Goal: Information Seeking & Learning: Learn about a topic

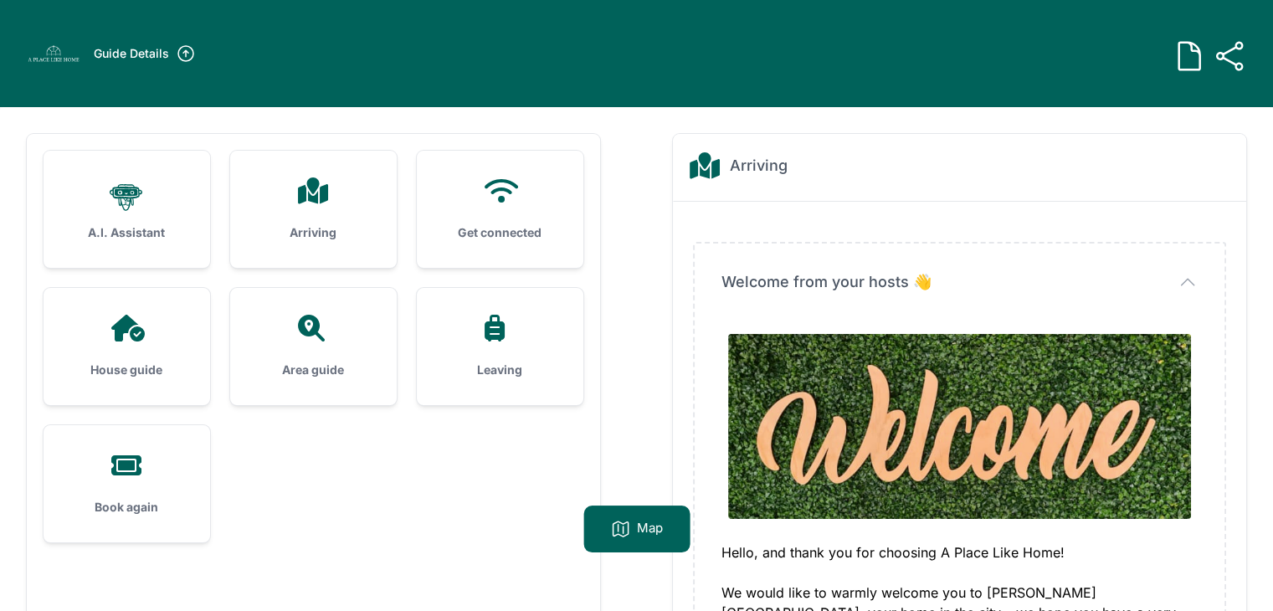
click at [330, 172] on div "Arriving" at bounding box center [313, 209] width 167 height 117
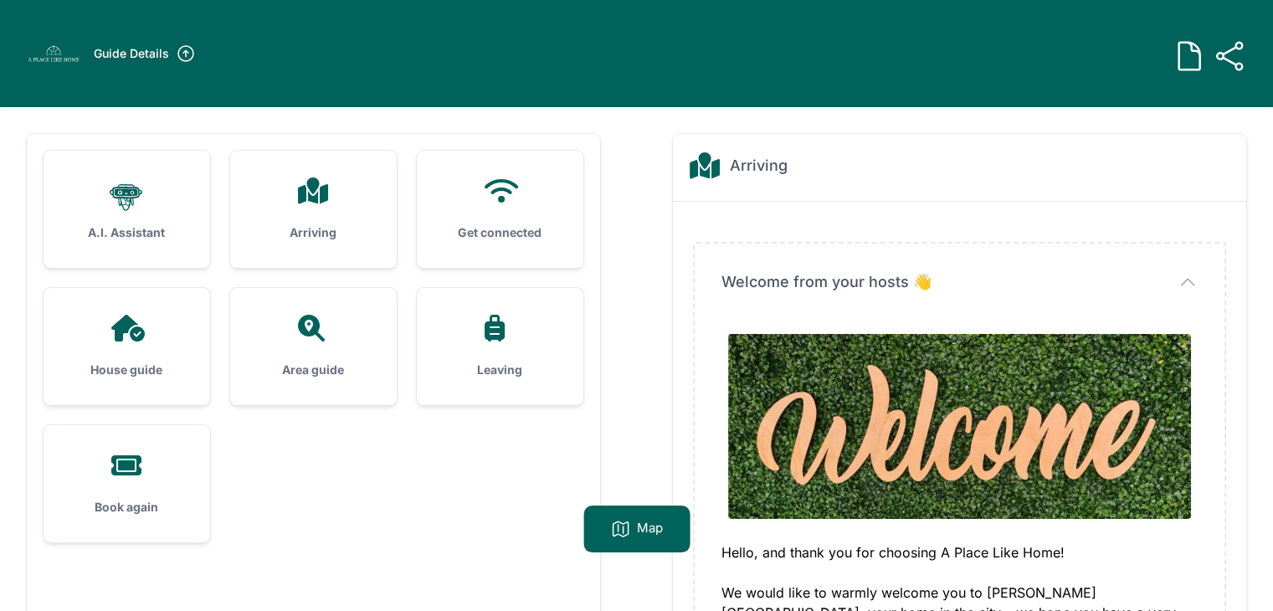
click at [330, 172] on div "Arriving" at bounding box center [313, 209] width 167 height 117
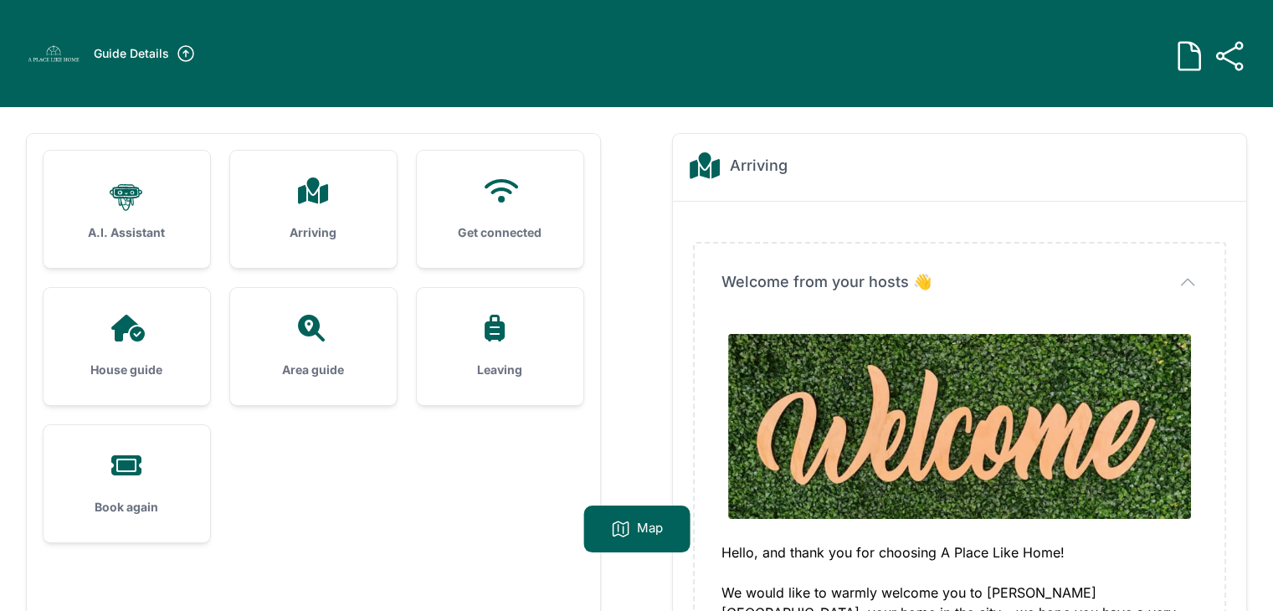
click at [330, 172] on div "Arriving" at bounding box center [313, 209] width 167 height 117
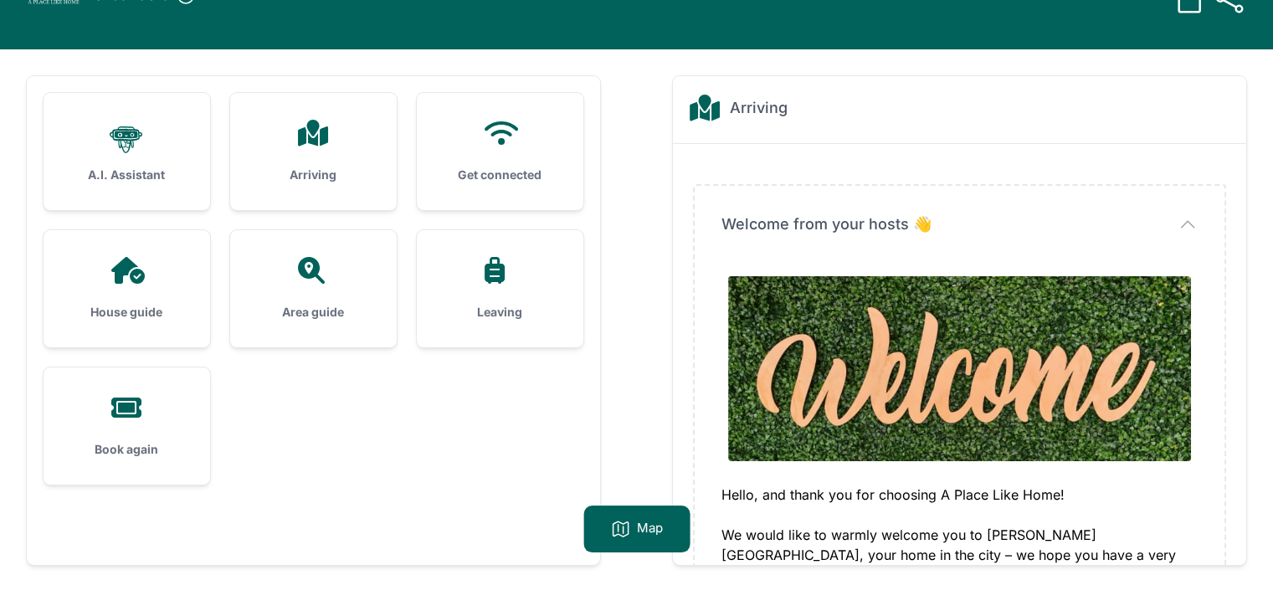
scroll to position [107, 0]
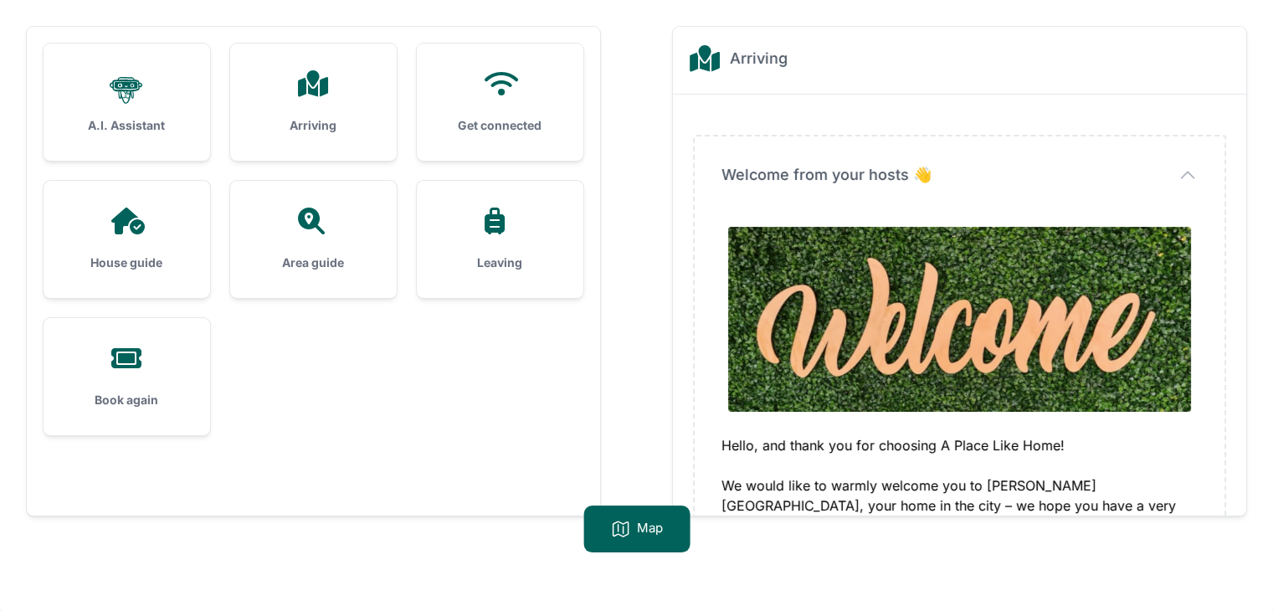
click at [1192, 173] on icon "button" at bounding box center [1187, 175] width 20 height 20
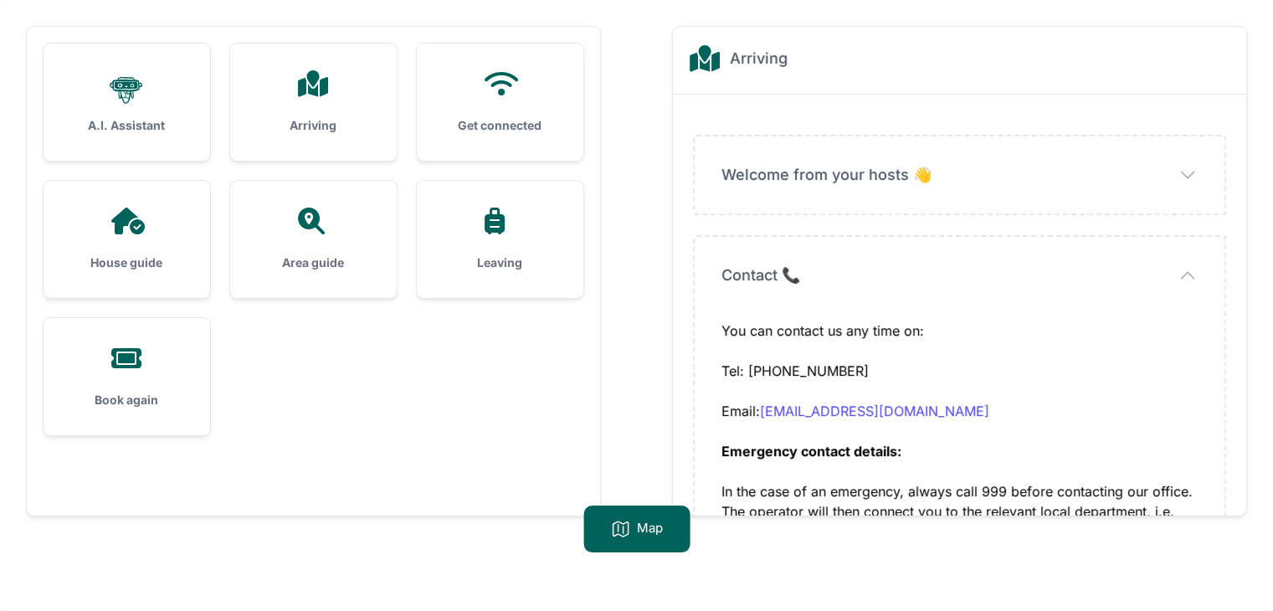
click at [1192, 173] on icon "button" at bounding box center [1187, 175] width 20 height 20
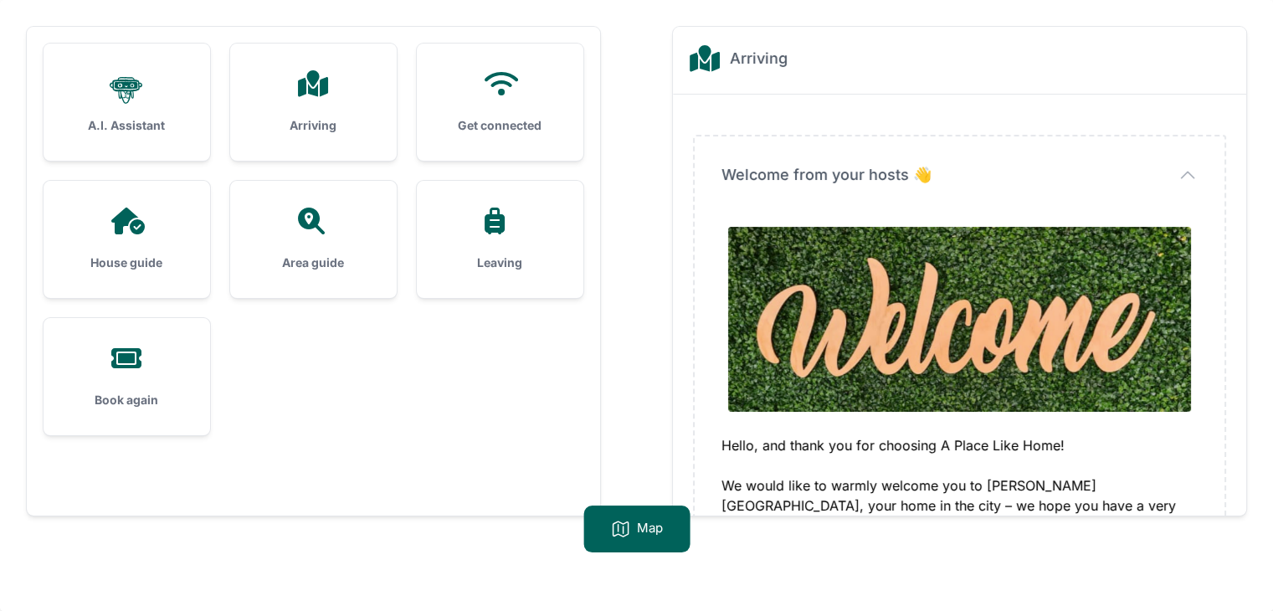
click at [305, 95] on icon at bounding box center [313, 83] width 40 height 27
click at [1194, 177] on icon "button" at bounding box center [1187, 175] width 20 height 20
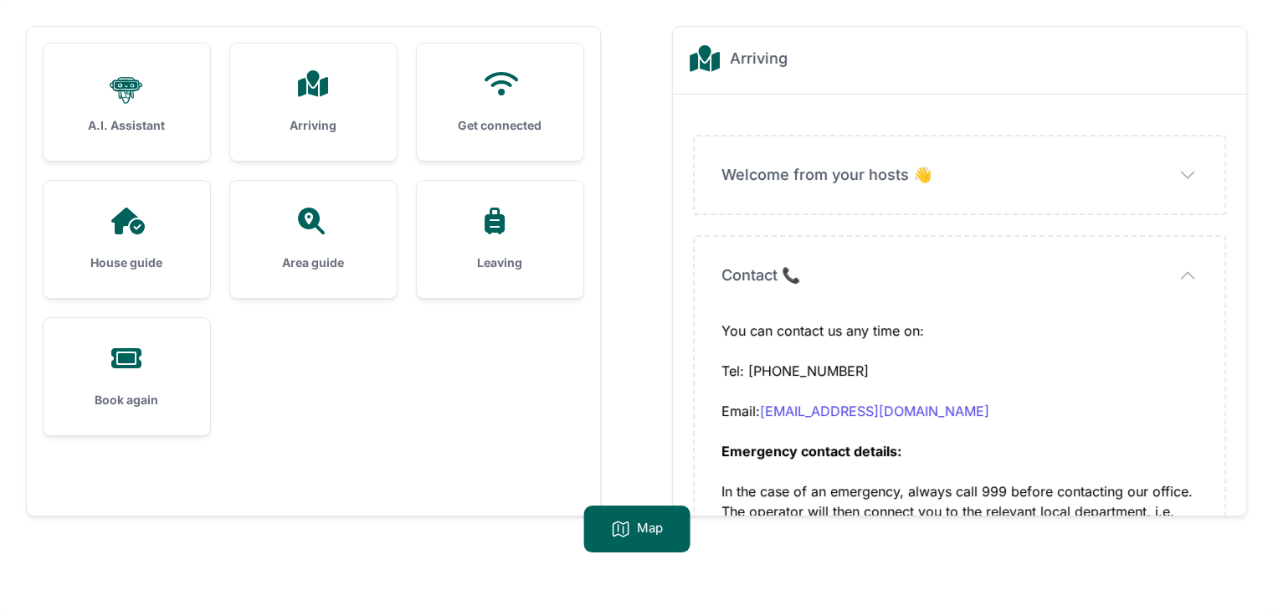
click at [1187, 273] on icon "button" at bounding box center [1187, 275] width 20 height 20
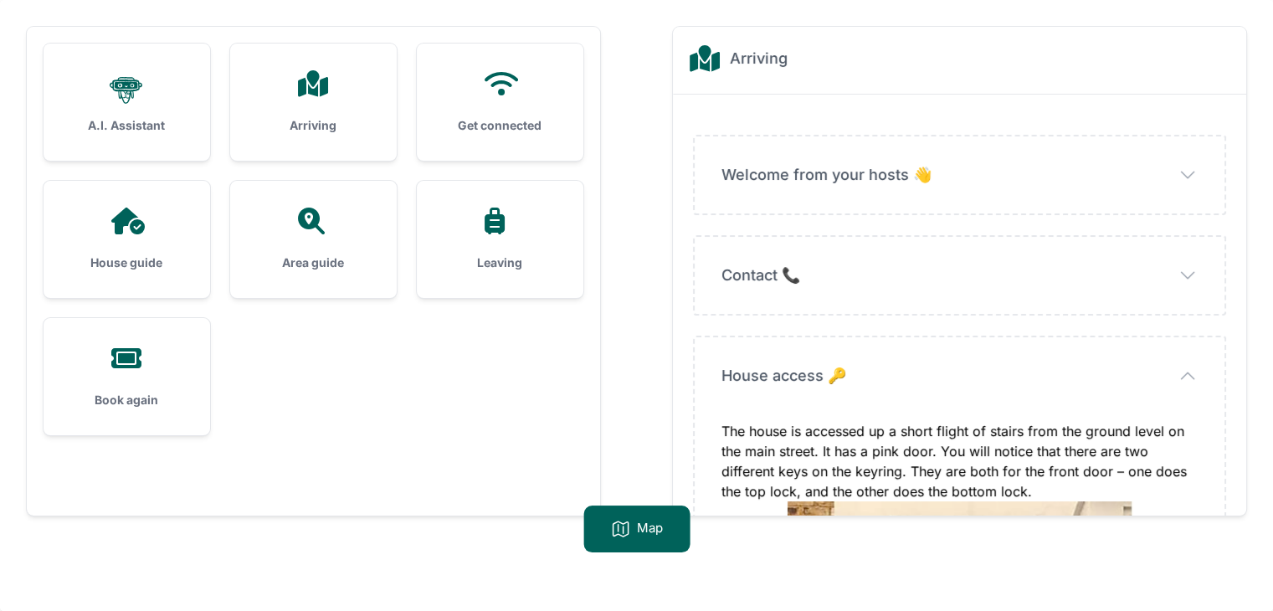
click at [1178, 372] on icon "button" at bounding box center [1187, 376] width 20 height 20
click at [0, 0] on icon "button" at bounding box center [0, 0] width 0 height 0
click at [1178, 372] on icon "button" at bounding box center [1187, 376] width 20 height 20
click at [0, 0] on icon "button" at bounding box center [0, 0] width 0 height 0
click at [838, 370] on span "House access 🔑" at bounding box center [783, 375] width 125 height 23
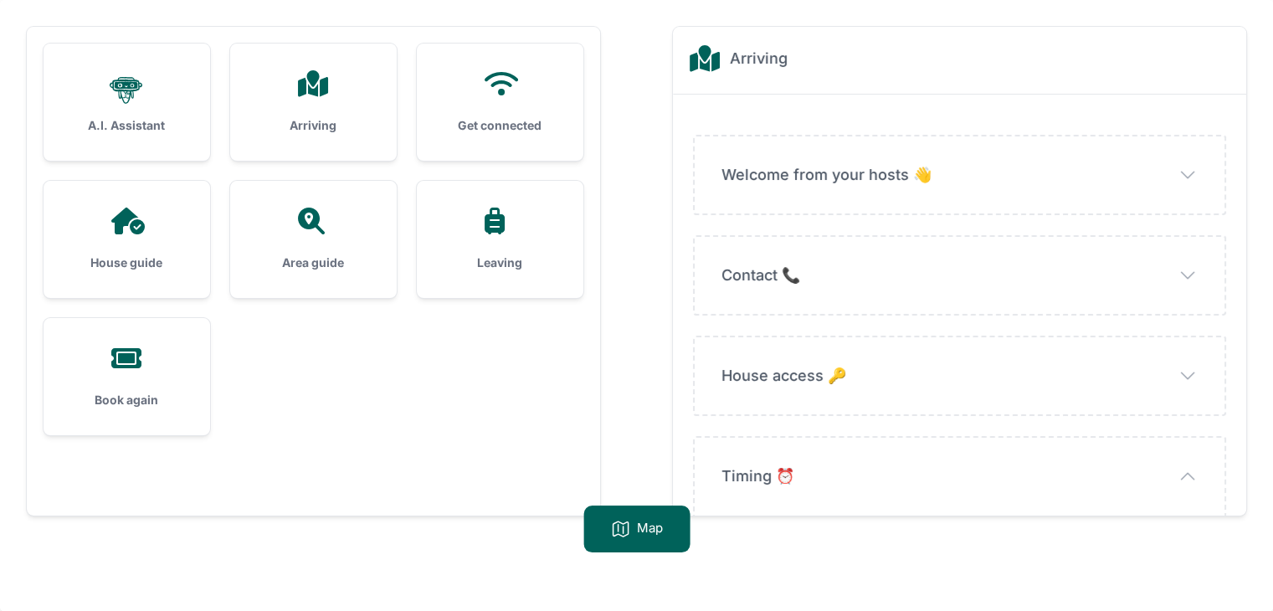
click at [838, 370] on span "House access 🔑" at bounding box center [783, 375] width 125 height 23
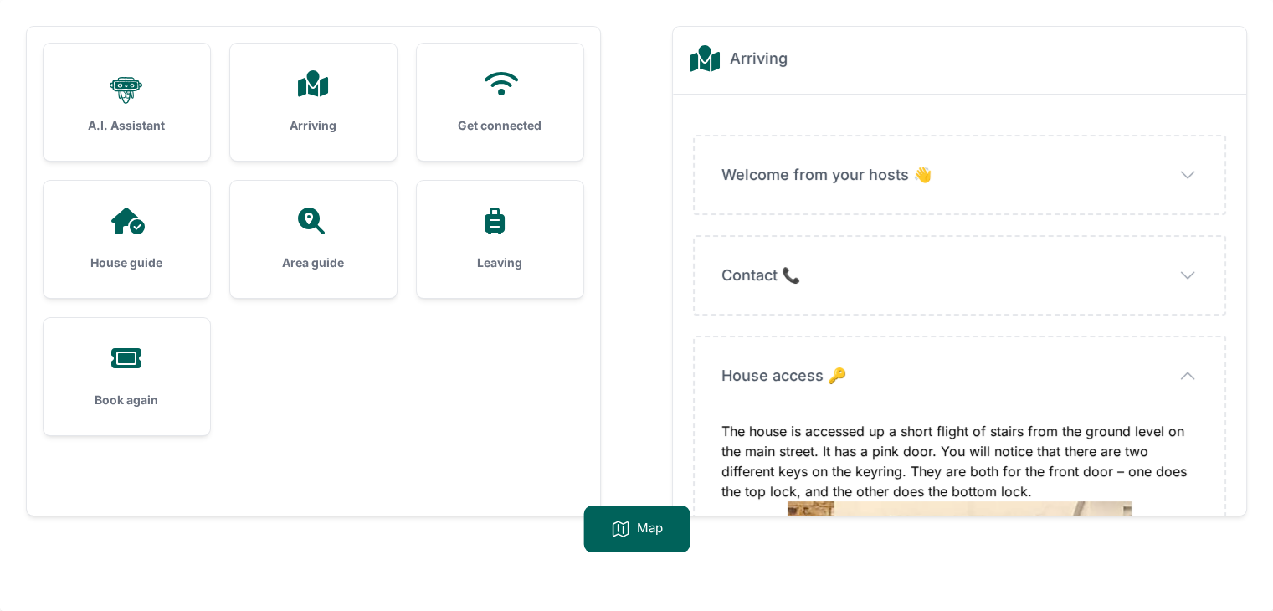
click at [838, 370] on span "House access 🔑" at bounding box center [783, 375] width 125 height 23
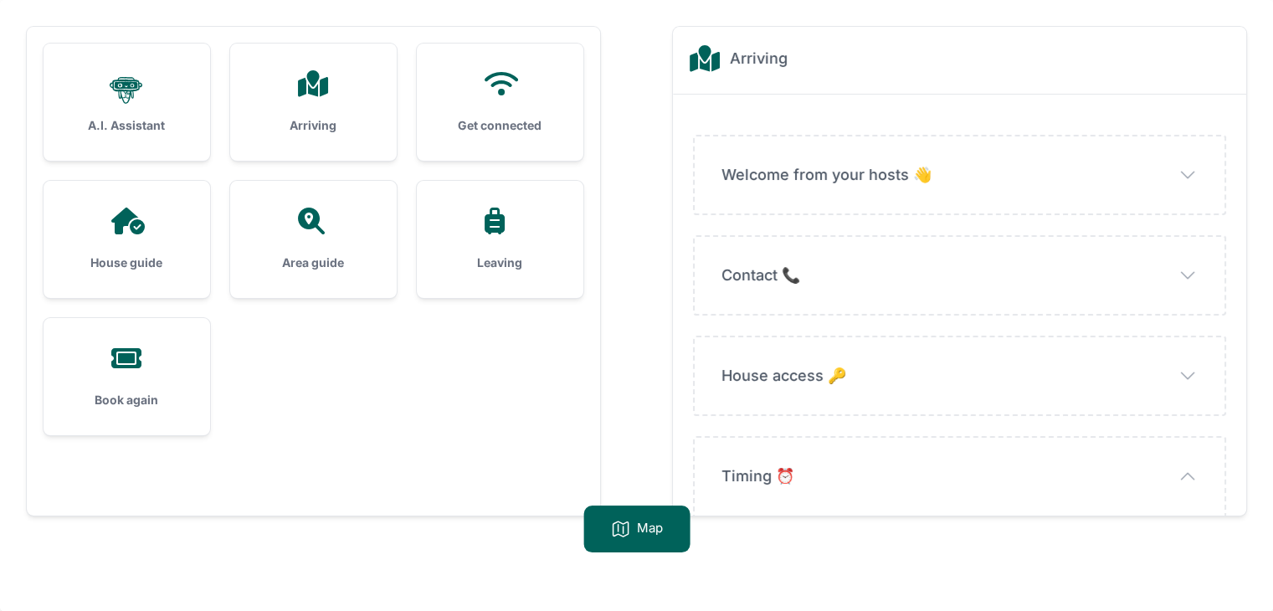
click at [838, 370] on span "House access 🔑" at bounding box center [783, 375] width 125 height 23
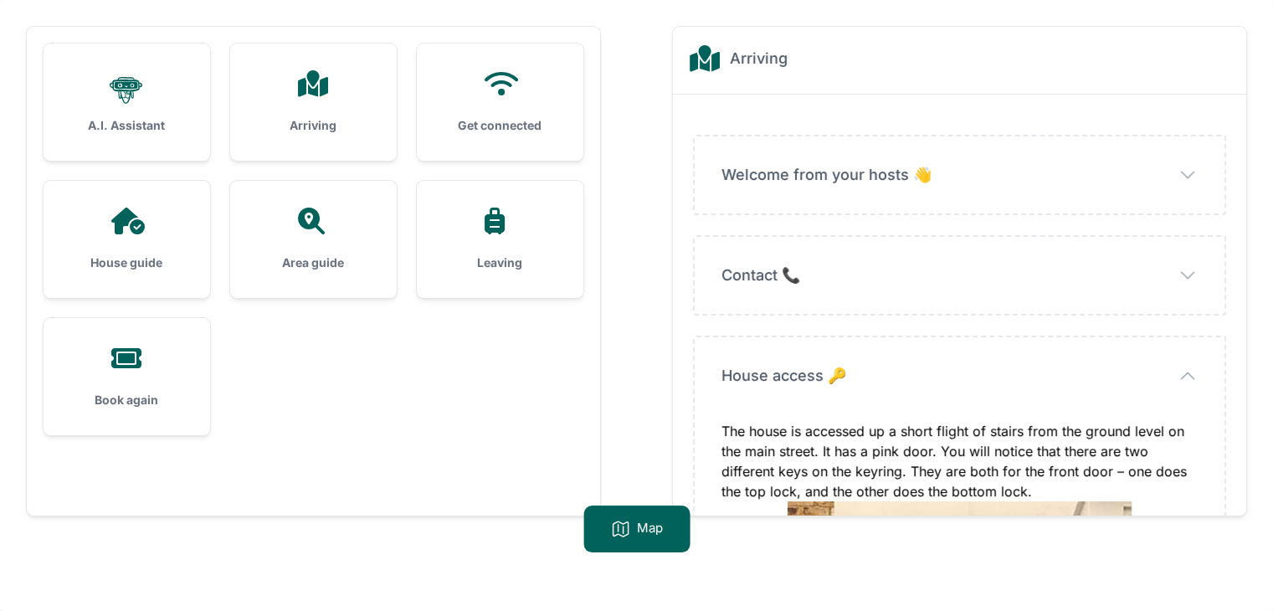
click at [147, 212] on div at bounding box center [126, 221] width 113 height 27
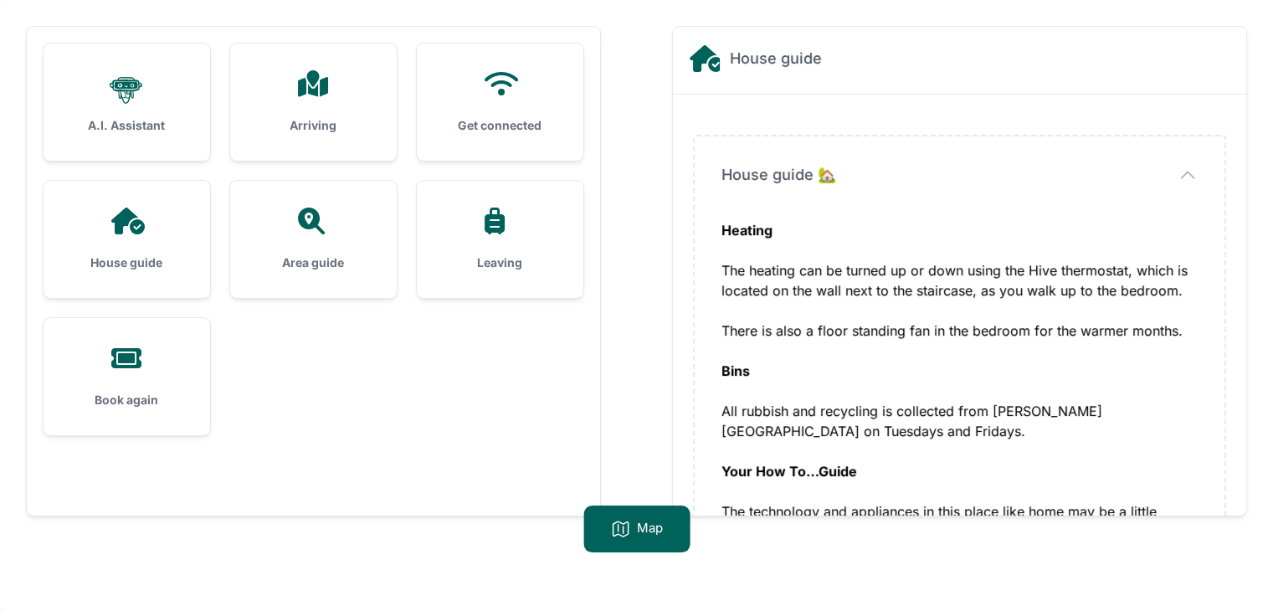
click at [1183, 178] on icon "button" at bounding box center [1187, 175] width 20 height 20
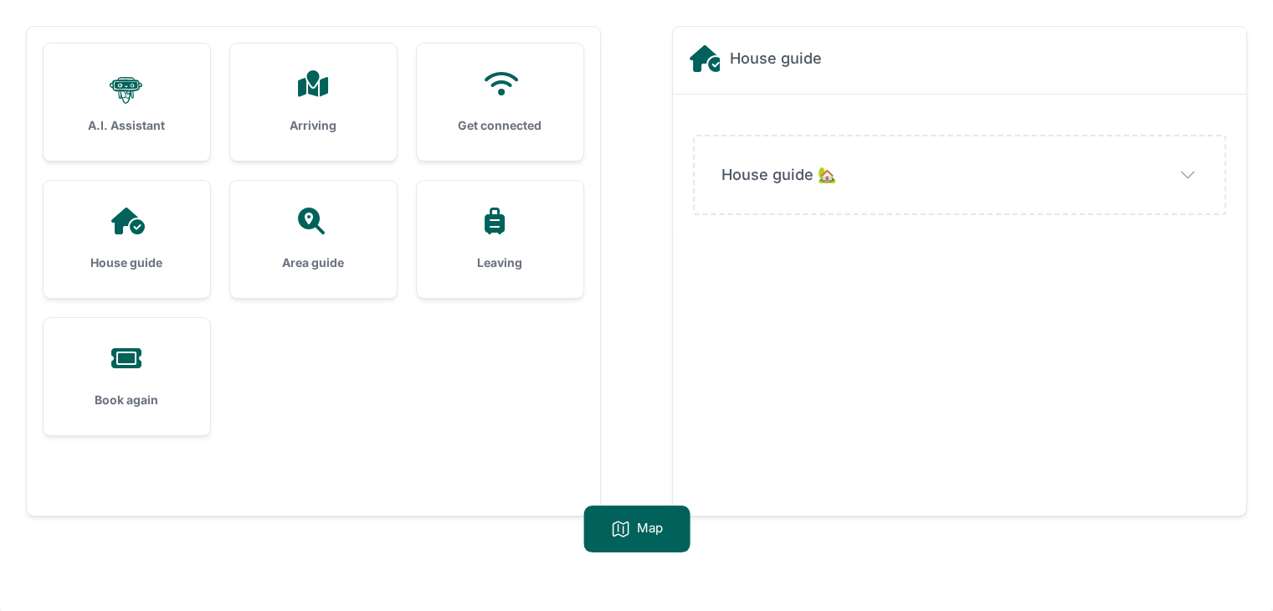
click at [546, 228] on div at bounding box center [499, 221] width 113 height 27
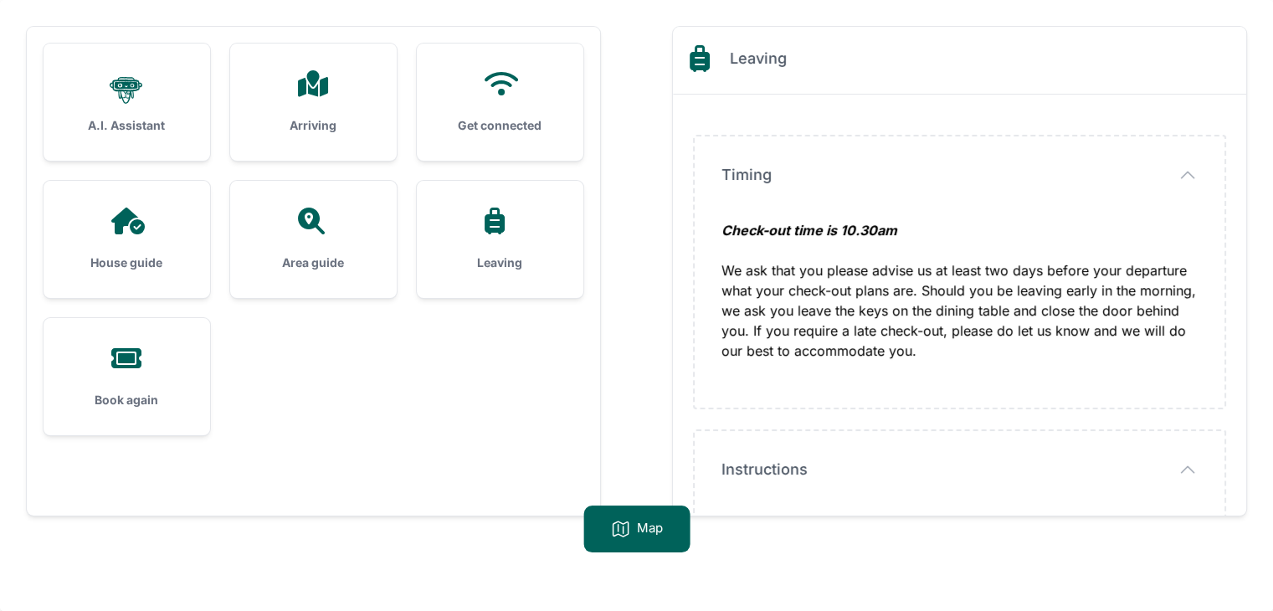
click at [546, 228] on div at bounding box center [499, 221] width 113 height 27
click at [482, 107] on div "Get connected" at bounding box center [500, 102] width 167 height 117
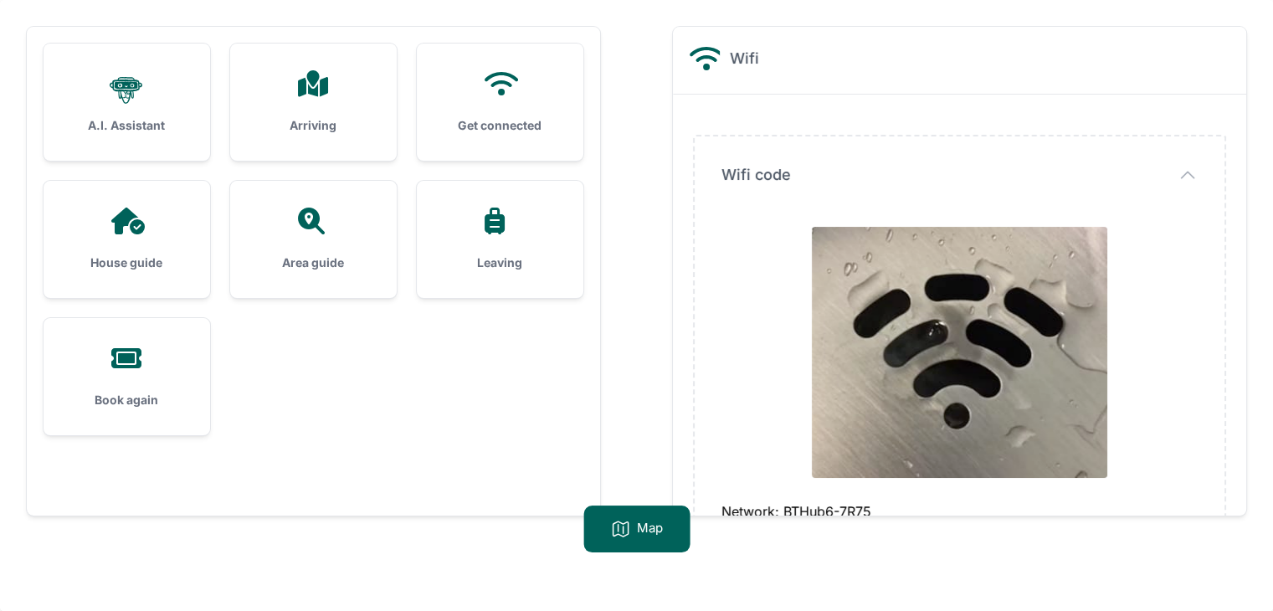
click at [482, 107] on div "Get connected" at bounding box center [500, 102] width 167 height 117
click at [1195, 172] on icon "button" at bounding box center [1187, 175] width 20 height 20
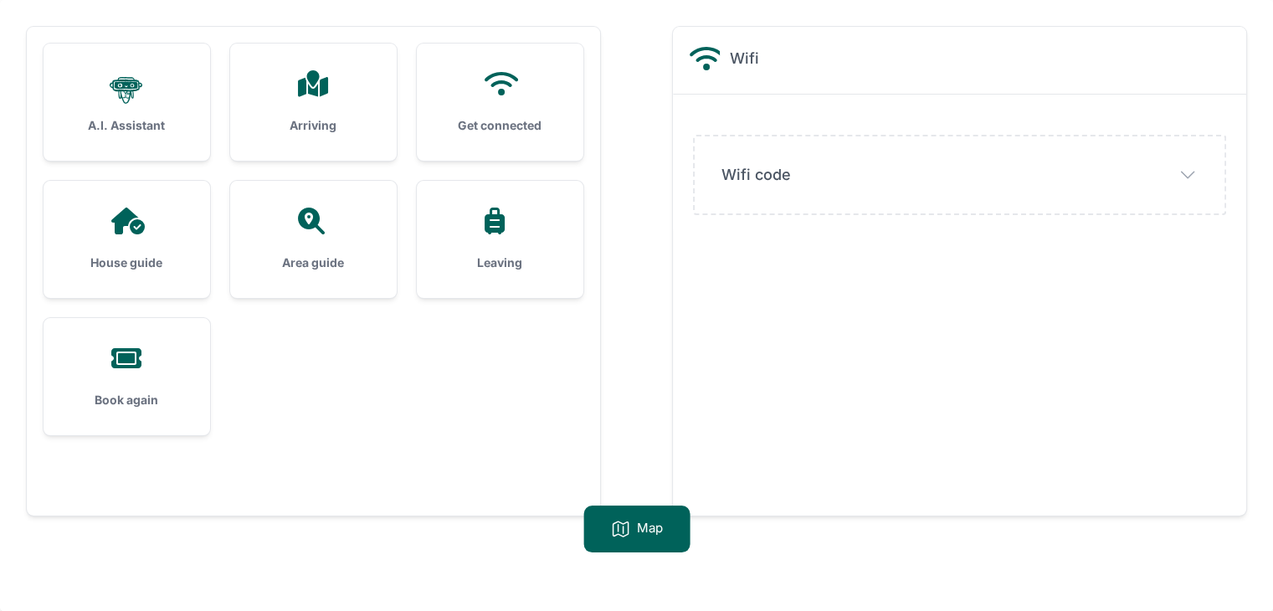
click at [1195, 172] on icon "button" at bounding box center [1187, 175] width 20 height 20
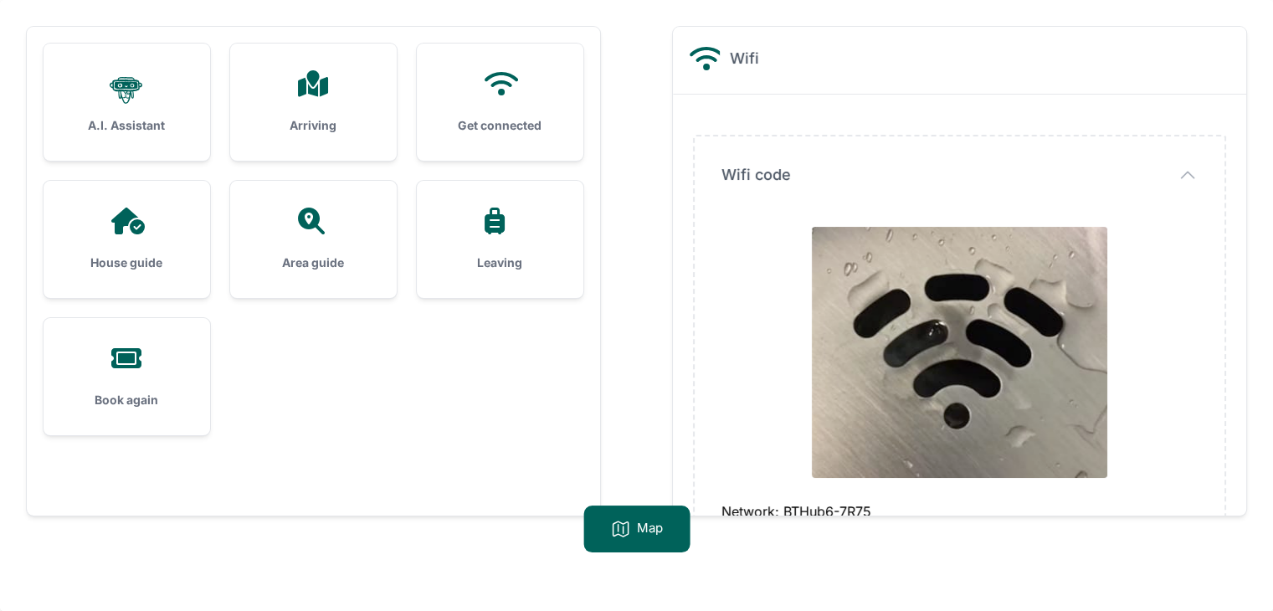
click at [473, 105] on div "Get connected" at bounding box center [500, 102] width 167 height 117
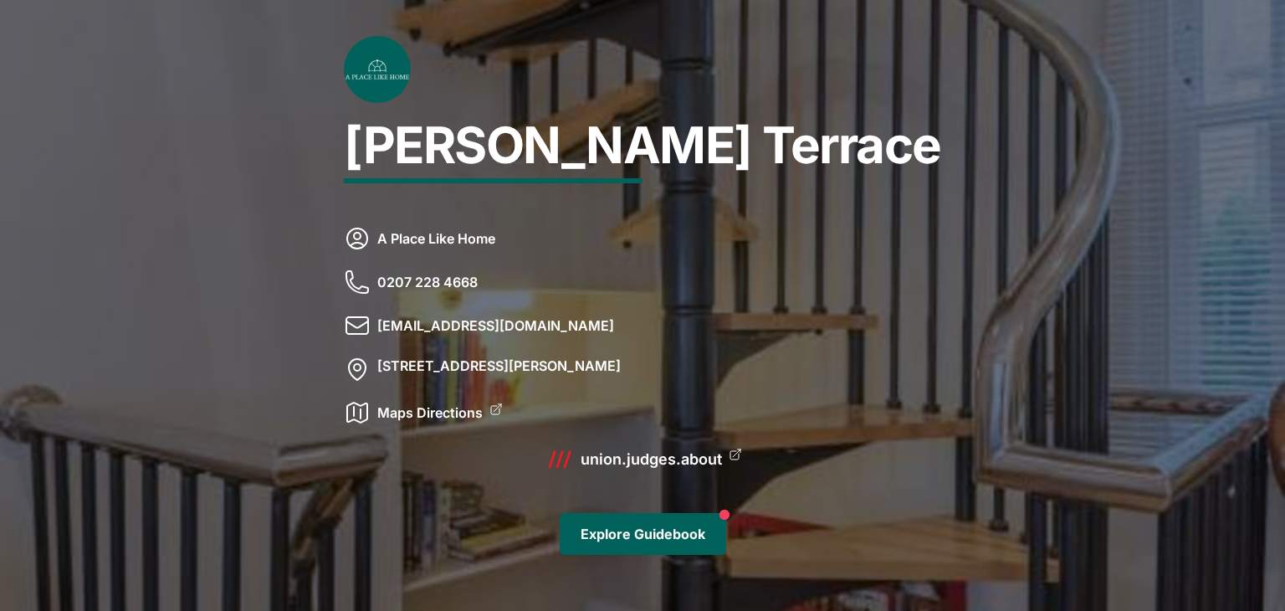
click at [483, 413] on link "Maps Directions" at bounding box center [429, 412] width 105 height 27
click at [643, 530] on link "Explore Guidebook" at bounding box center [643, 534] width 167 height 42
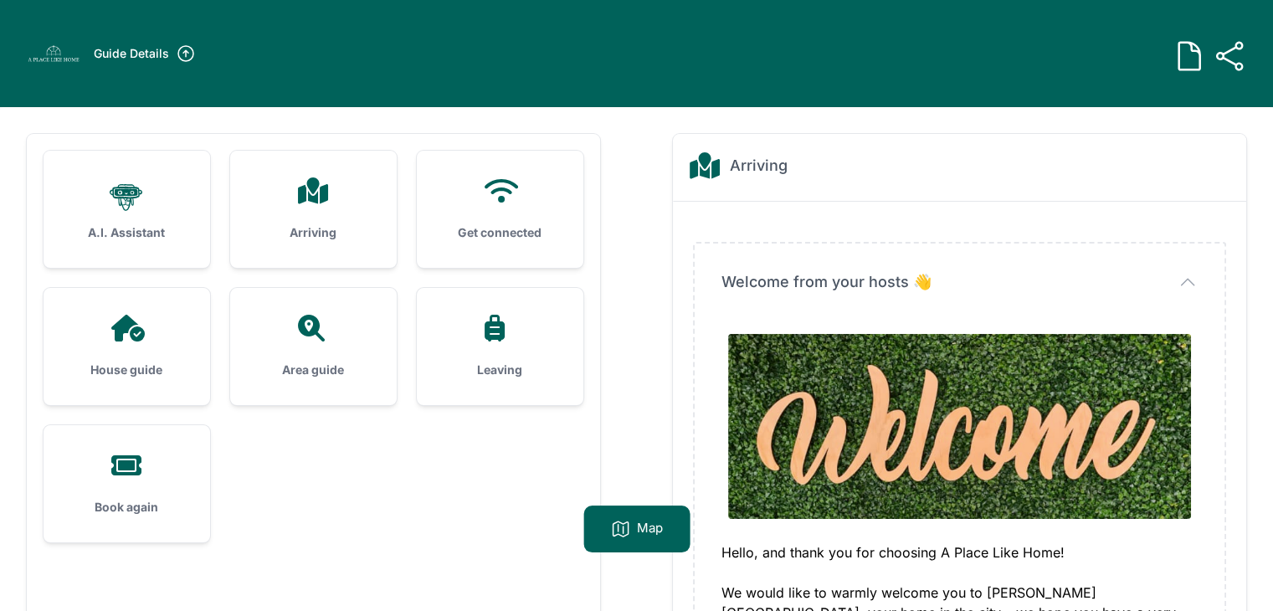
click at [535, 243] on div "Get connected" at bounding box center [500, 209] width 167 height 117
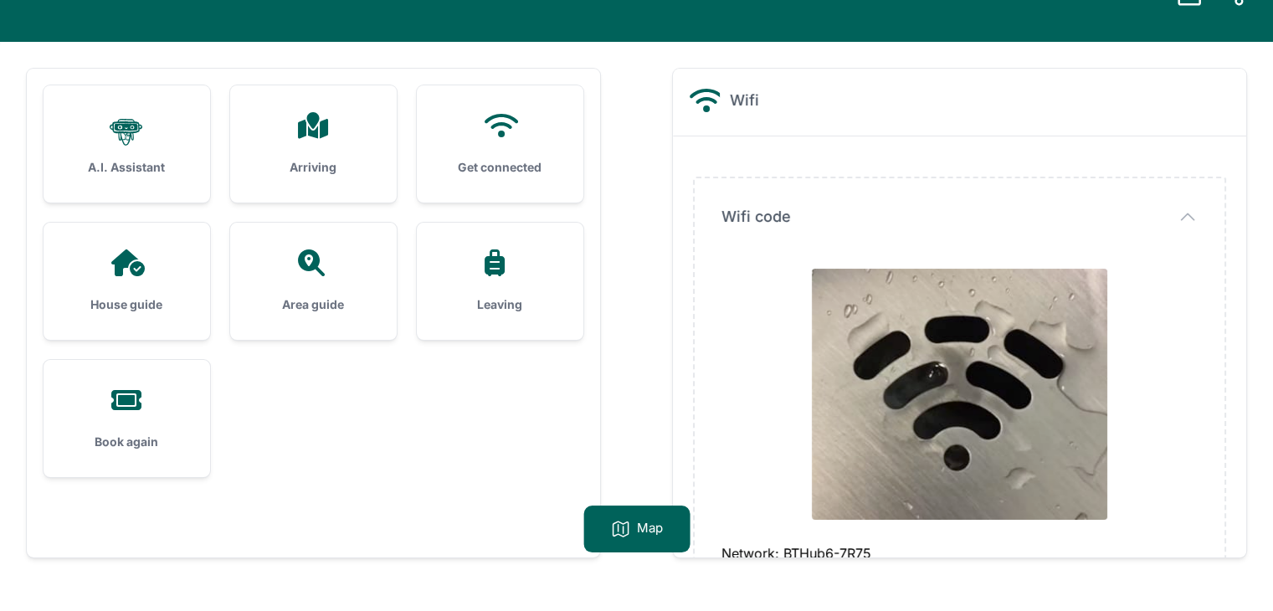
scroll to position [107, 0]
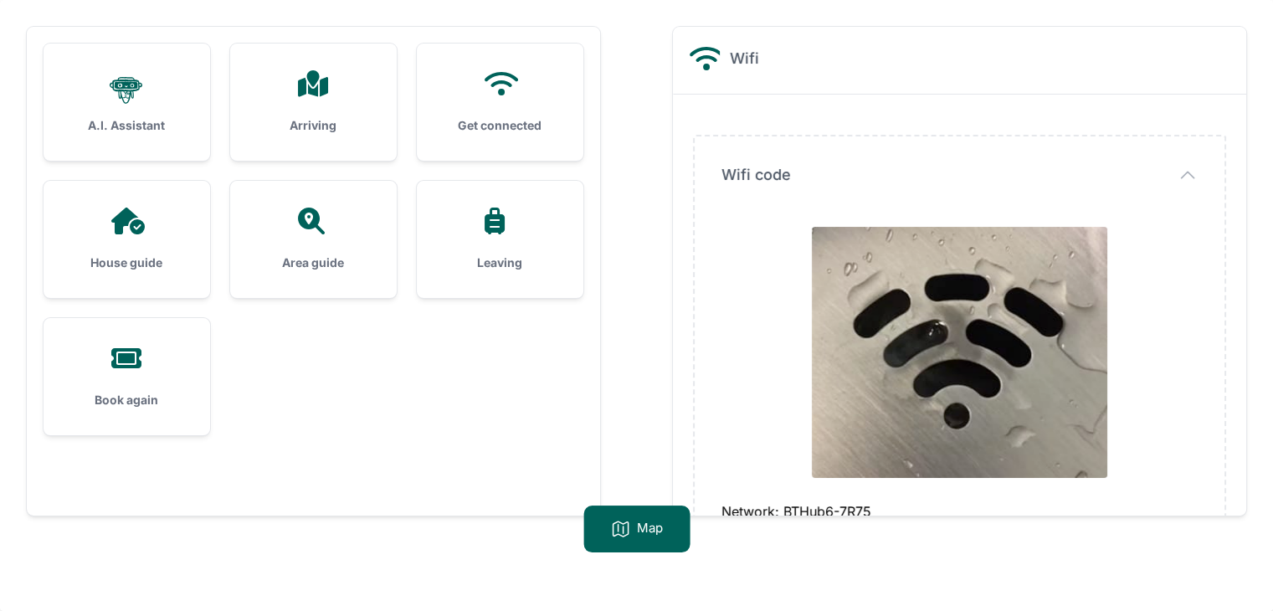
click at [154, 202] on div "House guide" at bounding box center [127, 239] width 167 height 117
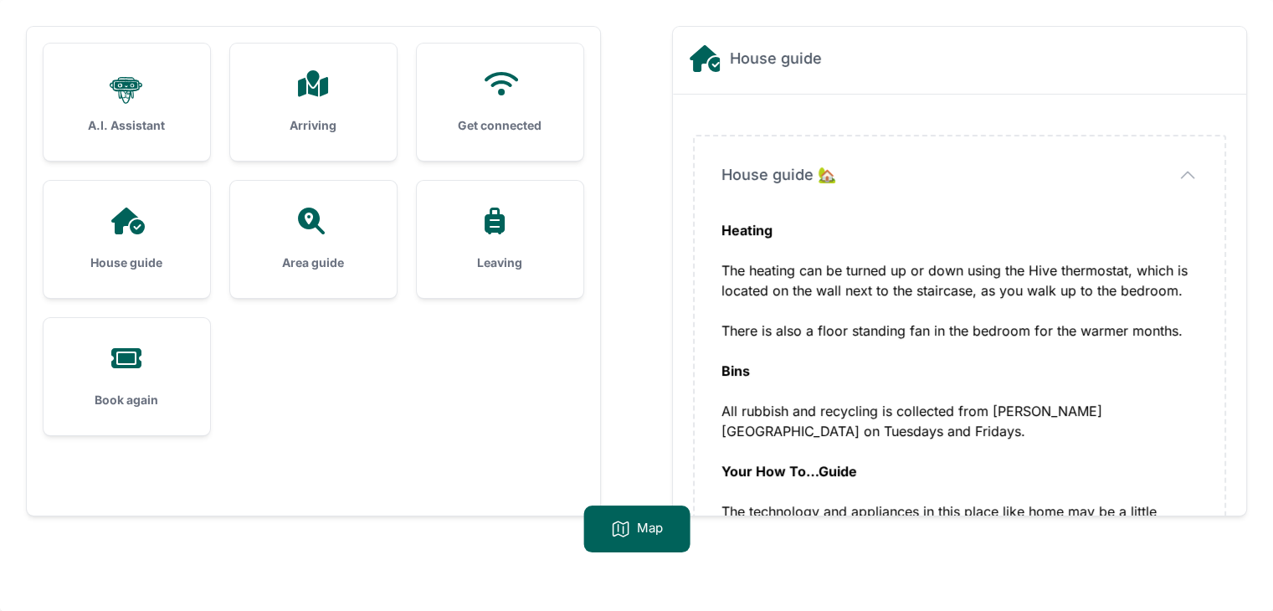
click at [639, 535] on p "Map" at bounding box center [650, 529] width 26 height 20
